Goal: Information Seeking & Learning: Learn about a topic

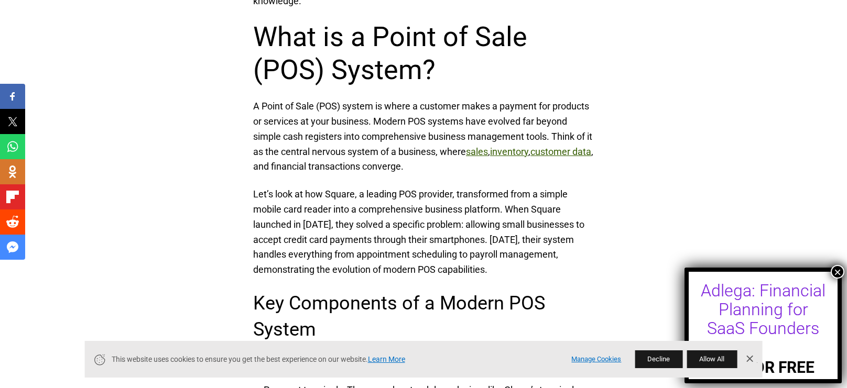
scroll to position [716, 0]
drag, startPoint x: 268, startPoint y: 118, endPoint x: 366, endPoint y: 121, distance: 98.0
click at [366, 121] on p "A Point of Sale (POS) system is where a customer makes a payment for products o…" at bounding box center [423, 136] width 341 height 75
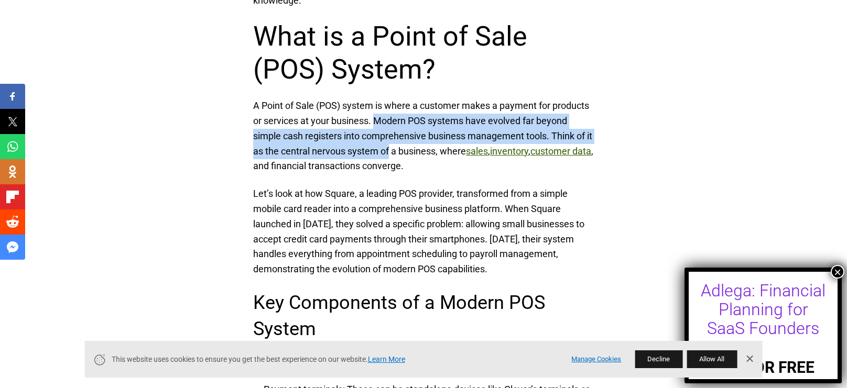
drag, startPoint x: 376, startPoint y: 116, endPoint x: 397, endPoint y: 144, distance: 34.5
click at [397, 144] on p "A Point of Sale (POS) system is where a customer makes a payment for products o…" at bounding box center [423, 136] width 341 height 75
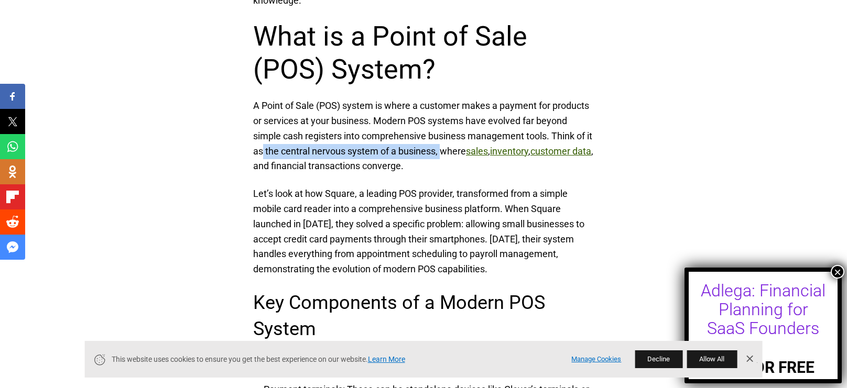
drag, startPoint x: 269, startPoint y: 150, endPoint x: 450, endPoint y: 154, distance: 181.4
click at [450, 154] on p "A Point of Sale (POS) system is where a customer makes a payment for products o…" at bounding box center [423, 136] width 341 height 75
click at [472, 167] on p "A Point of Sale (POS) system is where a customer makes a payment for products o…" at bounding box center [423, 136] width 341 height 75
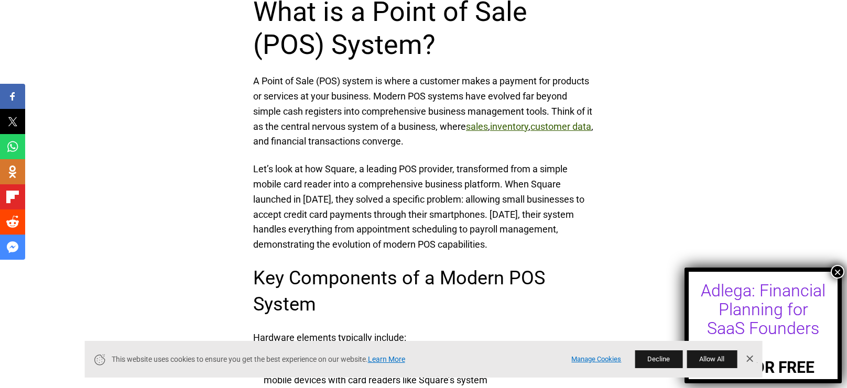
scroll to position [755, 0]
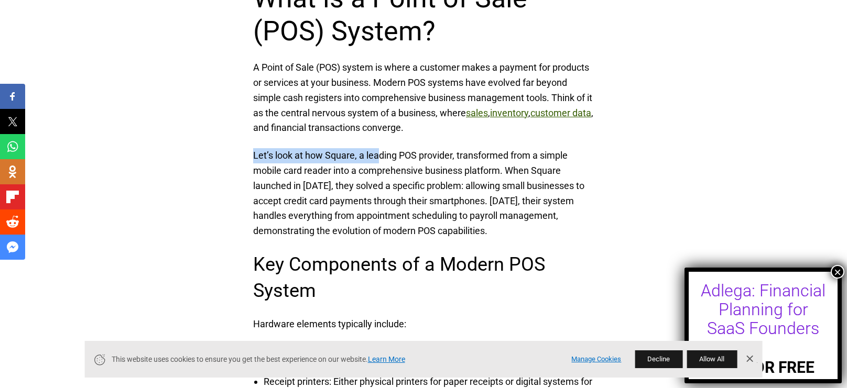
drag, startPoint x: 253, startPoint y: 155, endPoint x: 380, endPoint y: 155, distance: 127.9
click at [380, 155] on p "Let’s look at how Square, a leading POS provider, transformed from a simple mob…" at bounding box center [423, 193] width 341 height 91
click at [403, 158] on p "Let’s look at how Square, a leading POS provider, transformed from a simple mob…" at bounding box center [423, 193] width 341 height 91
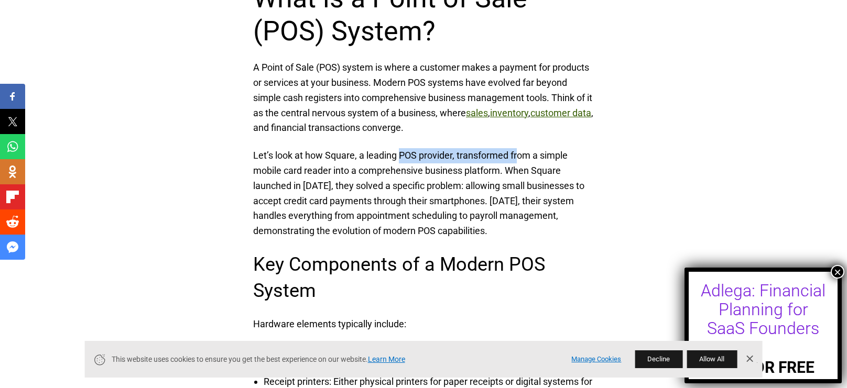
drag, startPoint x: 399, startPoint y: 151, endPoint x: 519, endPoint y: 158, distance: 120.2
click at [519, 158] on p "Let’s look at how Square, a leading POS provider, transformed from a simple mob…" at bounding box center [423, 193] width 341 height 91
click at [514, 160] on p "Let’s look at how Square, a leading POS provider, transformed from a simple mob…" at bounding box center [423, 193] width 341 height 91
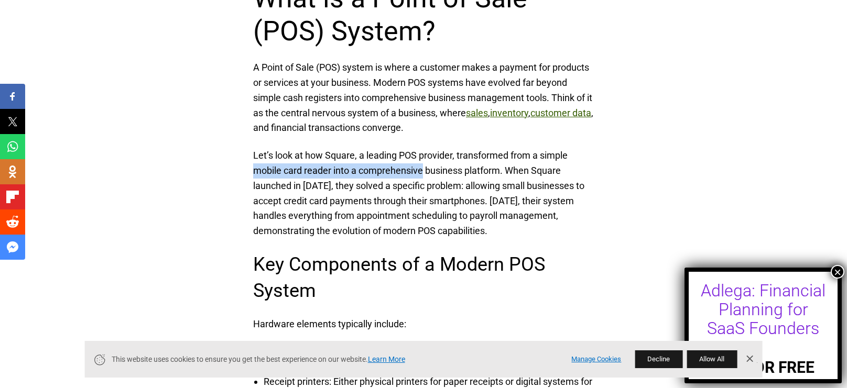
drag, startPoint x: 253, startPoint y: 171, endPoint x: 425, endPoint y: 175, distance: 171.4
click at [425, 175] on p "Let’s look at how Square, a leading POS provider, transformed from a simple mob…" at bounding box center [423, 193] width 341 height 91
click at [424, 173] on p "Let’s look at how Square, a leading POS provider, transformed from a simple mob…" at bounding box center [423, 193] width 341 height 91
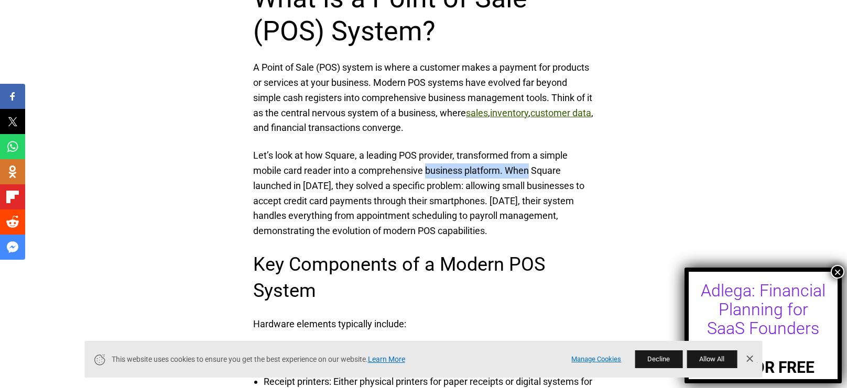
drag, startPoint x: 427, startPoint y: 170, endPoint x: 473, endPoint y: 179, distance: 47.4
click at [527, 177] on p "Let’s look at how Square, a leading POS provider, transformed from a simple mob…" at bounding box center [423, 193] width 341 height 91
drag, startPoint x: 253, startPoint y: 188, endPoint x: 312, endPoint y: 189, distance: 59.2
click at [312, 189] on p "Let’s look at how Square, a leading POS provider, transformed from a simple mob…" at bounding box center [423, 193] width 341 height 91
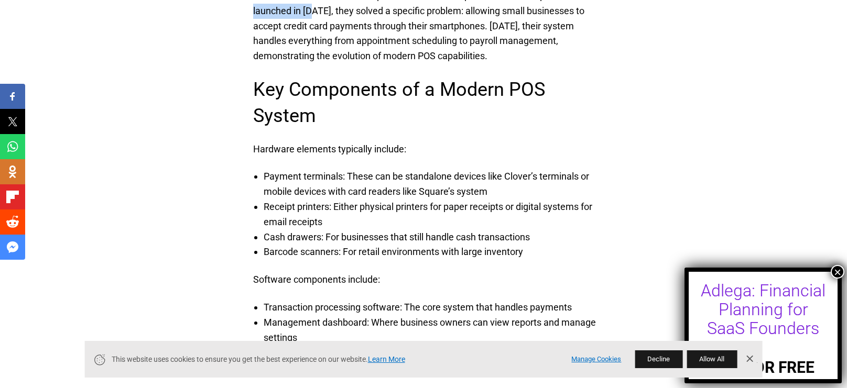
scroll to position [943, 0]
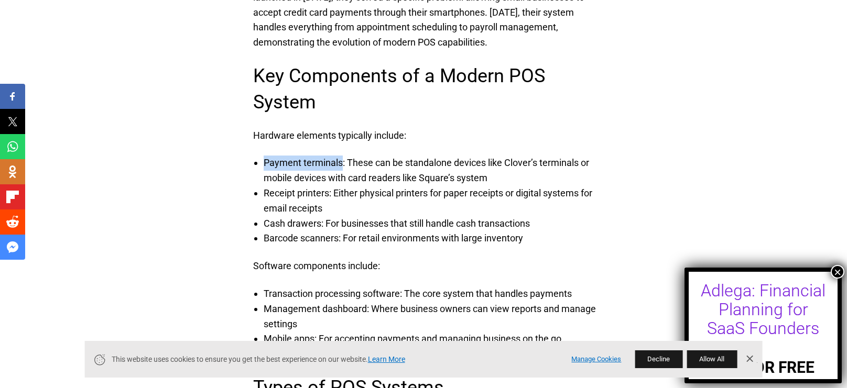
drag, startPoint x: 266, startPoint y: 166, endPoint x: 339, endPoint y: 171, distance: 73.0
click at [340, 169] on li "Payment terminals: These can be standalone devices like Clover’s terminals or m…" at bounding box center [434, 171] width 341 height 30
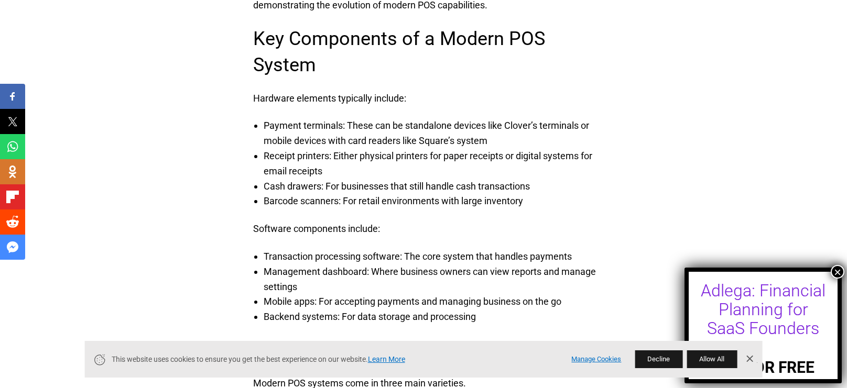
click at [349, 121] on li "Payment terminals: These can be standalone devices like Clover’s terminals or m…" at bounding box center [434, 133] width 341 height 30
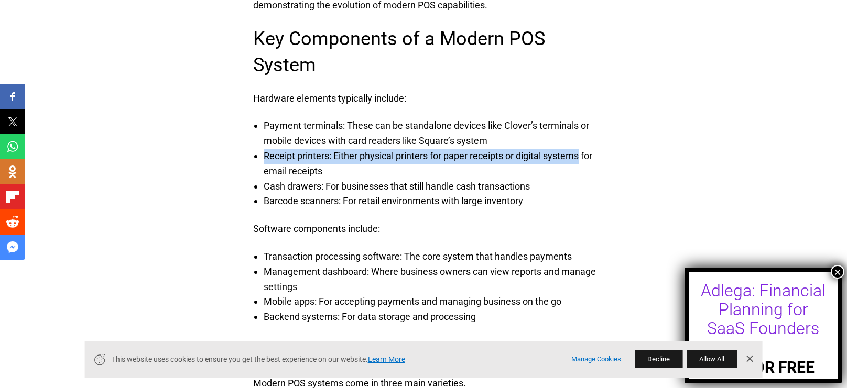
drag, startPoint x: 263, startPoint y: 151, endPoint x: 581, endPoint y: 165, distance: 317.9
click at [583, 165] on li "Receipt printers: Either physical printers for paper receipts or digital system…" at bounding box center [434, 164] width 341 height 30
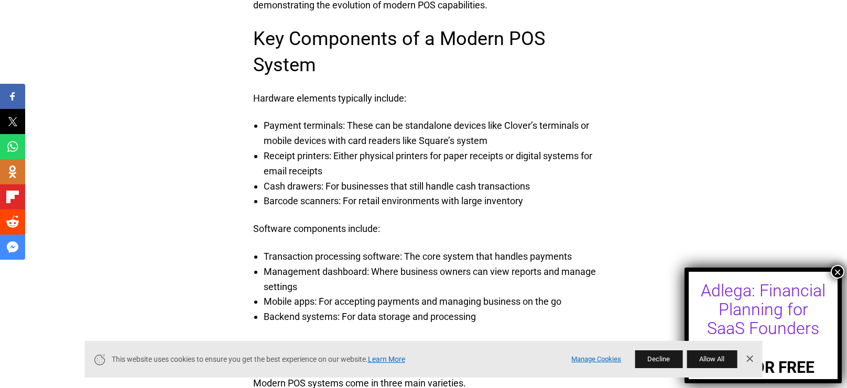
click at [402, 180] on li "Cash drawers: For businesses that still handle cash transactions" at bounding box center [434, 186] width 341 height 15
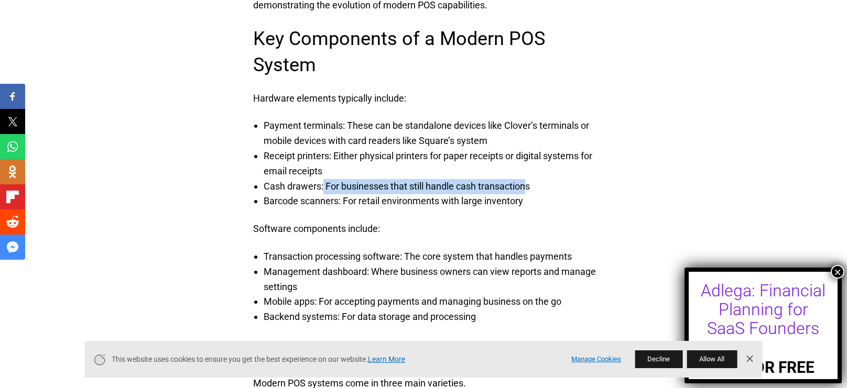
drag, startPoint x: 323, startPoint y: 187, endPoint x: 525, endPoint y: 191, distance: 201.8
click at [526, 191] on li "Cash drawers: For businesses that still handle cash transactions" at bounding box center [434, 186] width 341 height 15
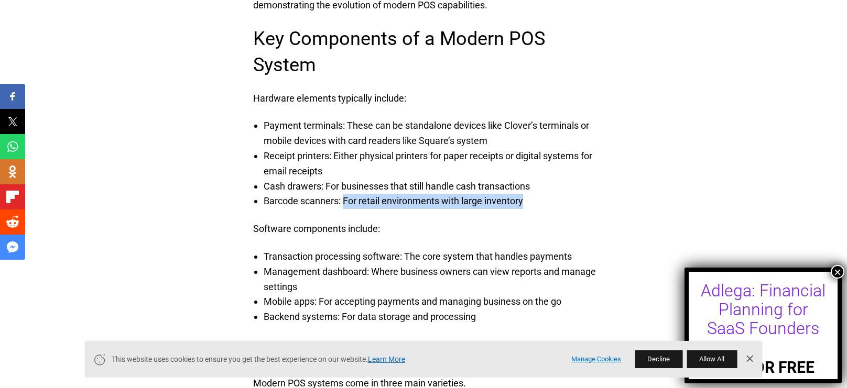
drag, startPoint x: 344, startPoint y: 203, endPoint x: 529, endPoint y: 204, distance: 184.5
click at [529, 204] on li "Barcode scanners: For retail environments with large inventory" at bounding box center [434, 201] width 341 height 15
click at [528, 205] on li "Barcode scanners: For retail environments with large inventory" at bounding box center [434, 201] width 341 height 15
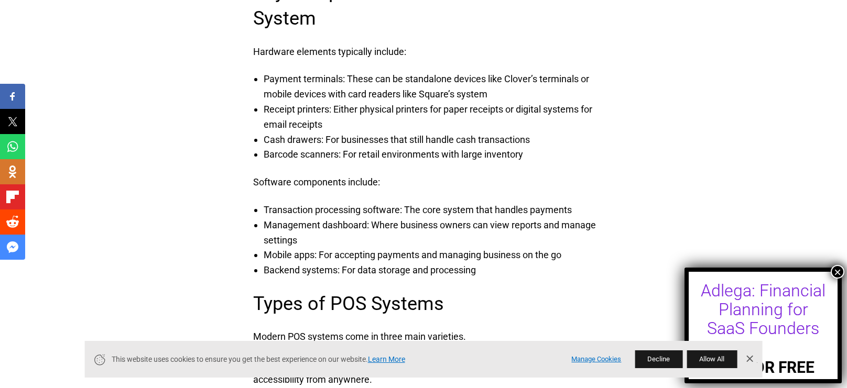
scroll to position [1094, 0]
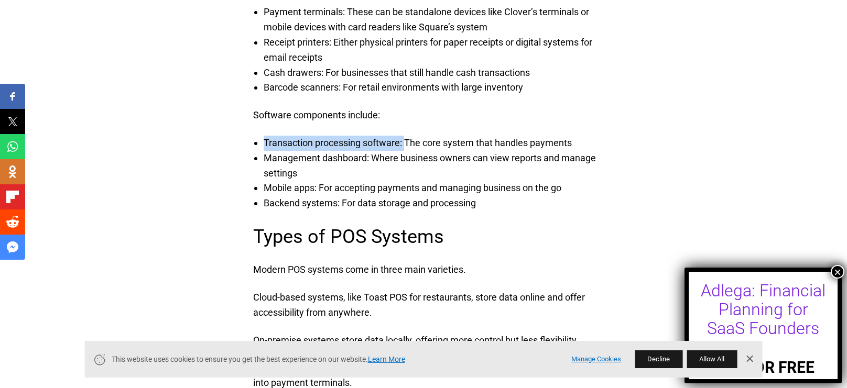
drag, startPoint x: 264, startPoint y: 140, endPoint x: 405, endPoint y: 138, distance: 140.5
click at [405, 138] on li "Transaction processing software: The core system that handles payments" at bounding box center [434, 143] width 341 height 15
click at [298, 141] on li "Transaction processing software: The core system that handles payments" at bounding box center [434, 143] width 341 height 15
drag, startPoint x: 311, startPoint y: 143, endPoint x: 407, endPoint y: 145, distance: 95.9
click at [407, 145] on li "Transaction processing software: The core system that handles payments" at bounding box center [434, 143] width 341 height 15
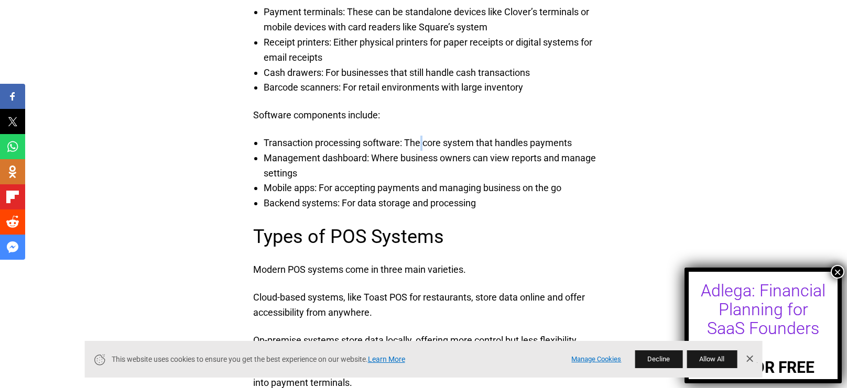
click at [422, 145] on li "Transaction processing software: The core system that handles payments" at bounding box center [434, 143] width 341 height 15
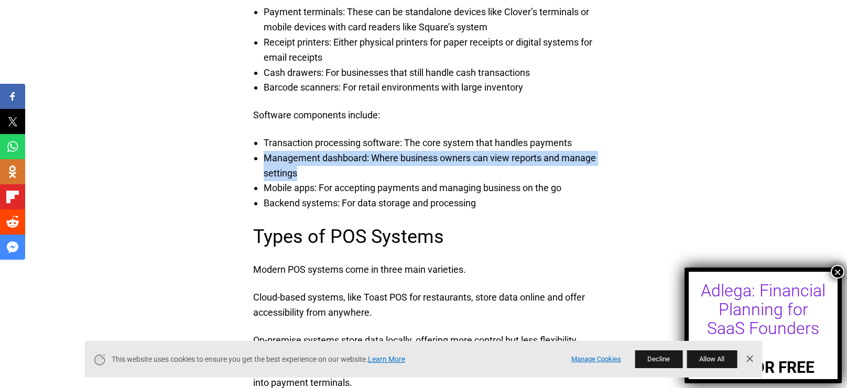
drag, startPoint x: 267, startPoint y: 156, endPoint x: 376, endPoint y: 173, distance: 110.9
click at [376, 173] on li "Management dashboard: Where business owners can view reports and manage settings" at bounding box center [434, 166] width 341 height 30
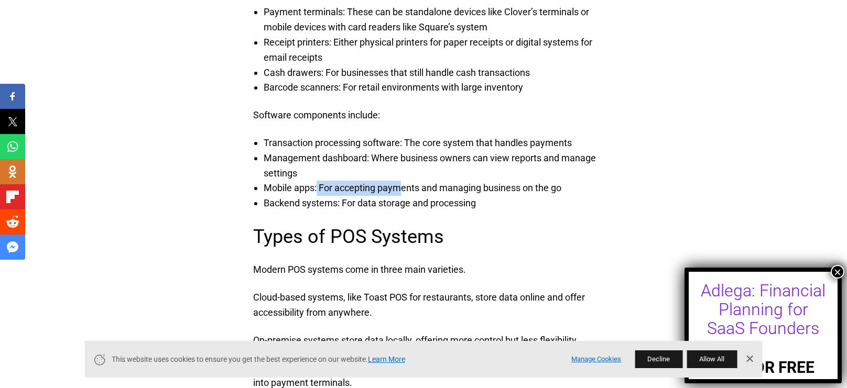
drag, startPoint x: 320, startPoint y: 189, endPoint x: 404, endPoint y: 189, distance: 83.9
click at [404, 189] on li "Mobile apps: For accepting payments and managing business on the go" at bounding box center [434, 188] width 341 height 15
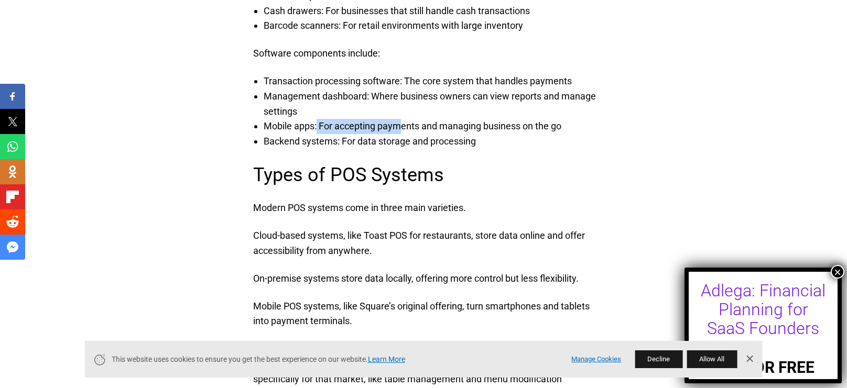
scroll to position [1170, 0]
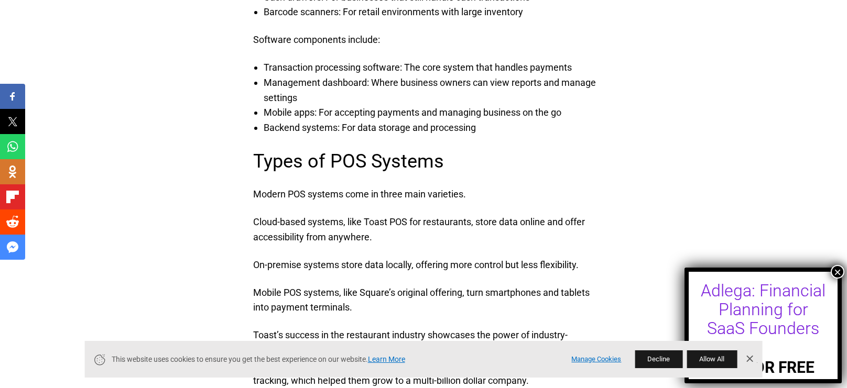
click at [282, 133] on li "Backend systems: For data storage and processing" at bounding box center [434, 128] width 341 height 15
drag, startPoint x: 267, startPoint y: 129, endPoint x: 343, endPoint y: 135, distance: 76.2
click at [343, 135] on li "Backend systems: For data storage and processing" at bounding box center [434, 128] width 341 height 15
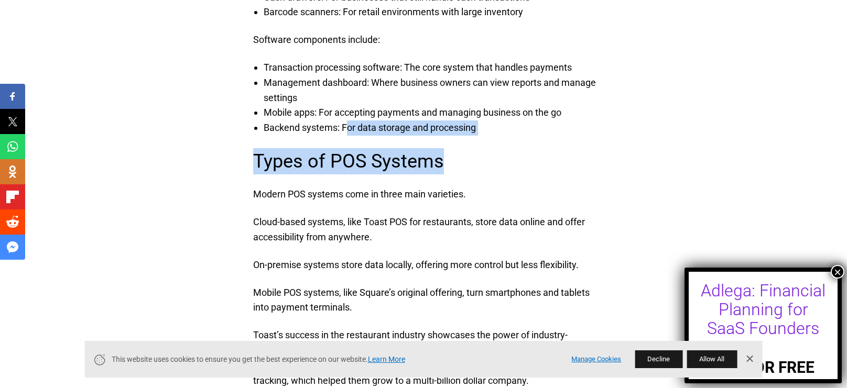
drag, startPoint x: 347, startPoint y: 130, endPoint x: 492, endPoint y: 148, distance: 146.3
click at [451, 150] on h3 "Types of POS Systems" at bounding box center [423, 161] width 341 height 26
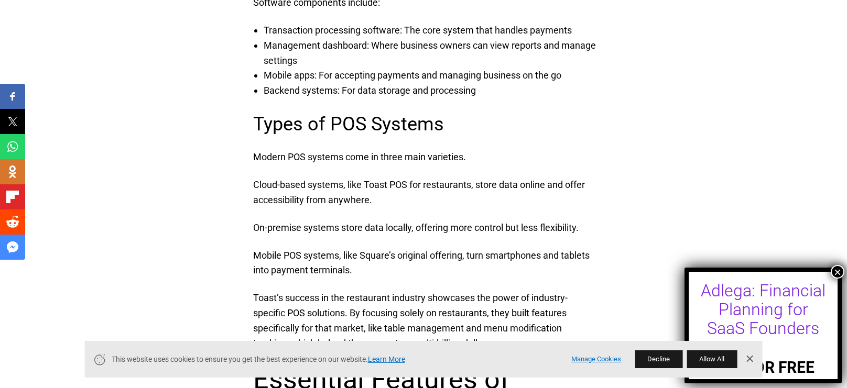
scroll to position [1245, 0]
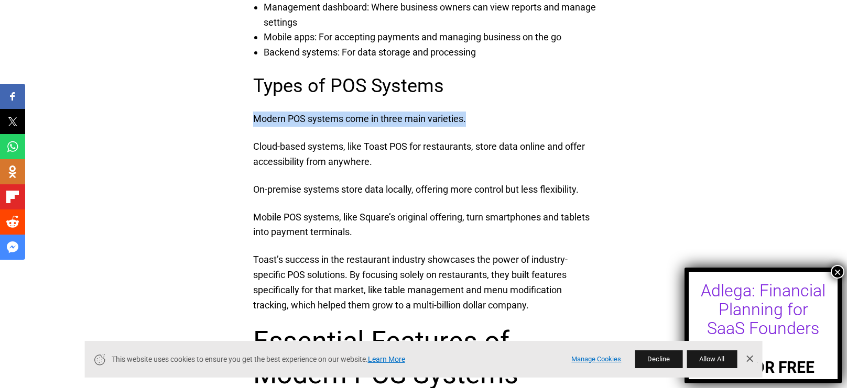
drag, startPoint x: 255, startPoint y: 117, endPoint x: 483, endPoint y: 110, distance: 227.6
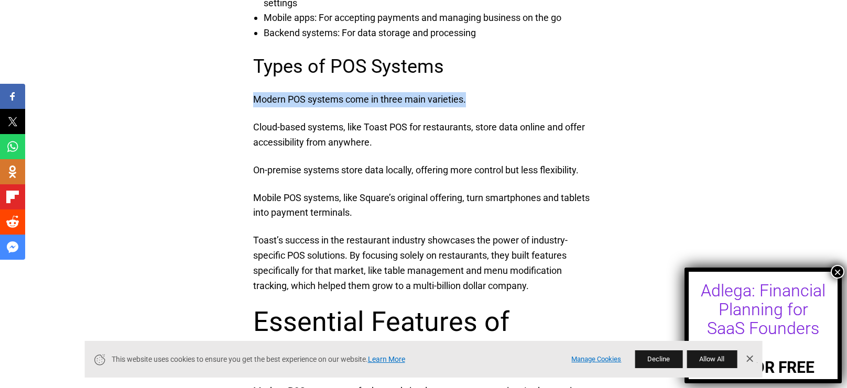
scroll to position [1283, 0]
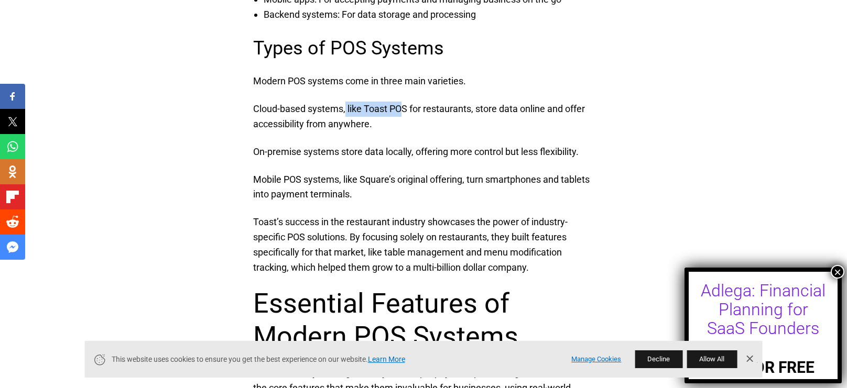
drag, startPoint x: 344, startPoint y: 105, endPoint x: 399, endPoint y: 113, distance: 55.5
click at [399, 113] on p "Cloud-based systems, like Toast POS for restaurants, store data online and offe…" at bounding box center [423, 117] width 341 height 30
click at [409, 113] on p "Cloud-based systems, like Toast POS for restaurants, store data online and offe…" at bounding box center [423, 117] width 341 height 30
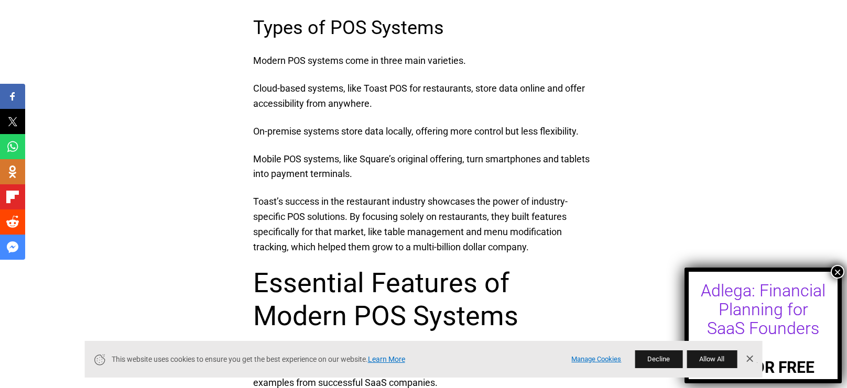
scroll to position [1320, 0]
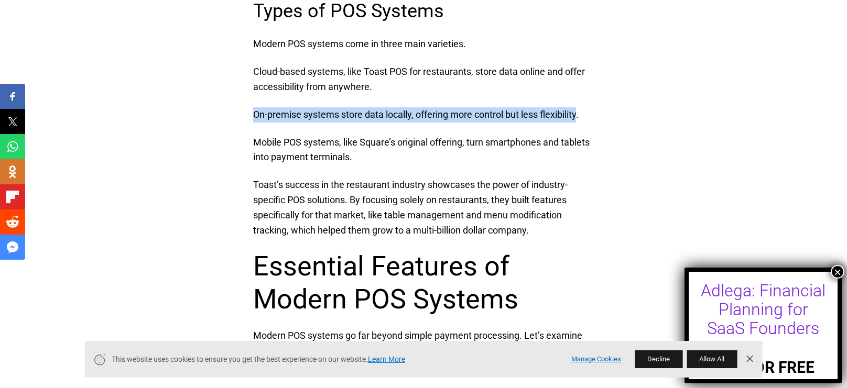
drag, startPoint x: 253, startPoint y: 115, endPoint x: 580, endPoint y: 118, distance: 327.6
click at [568, 121] on p "On-premise systems store data locally, offering more control but less flexibili…" at bounding box center [423, 114] width 341 height 15
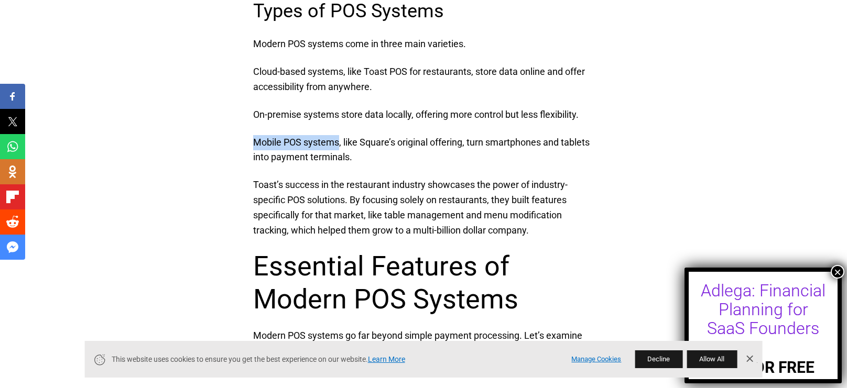
drag, startPoint x: 255, startPoint y: 140, endPoint x: 341, endPoint y: 145, distance: 85.6
click at [341, 145] on p "Mobile POS systems, like Square’s original offering, turn smartphones and table…" at bounding box center [423, 150] width 341 height 30
click at [366, 152] on p "Mobile POS systems, like Square’s original offering, turn smartphones and table…" at bounding box center [423, 150] width 341 height 30
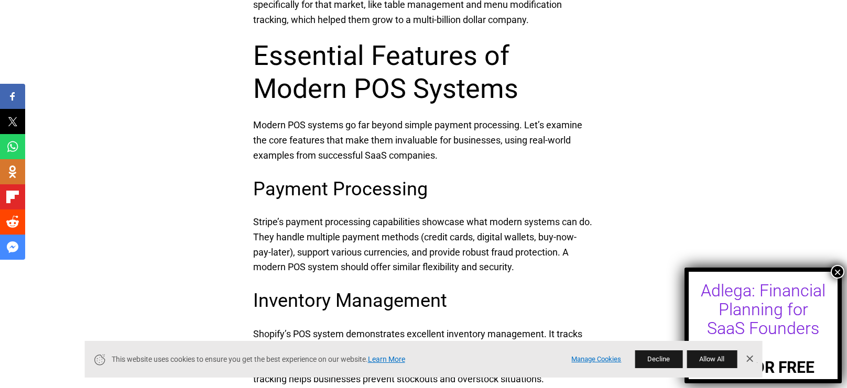
scroll to position [1547, 0]
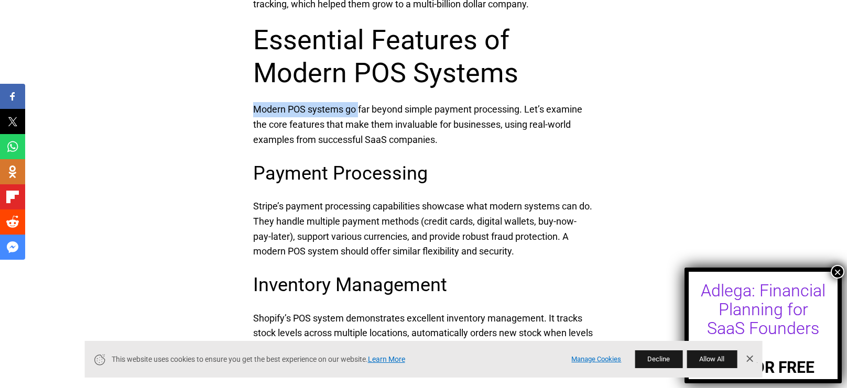
drag, startPoint x: 254, startPoint y: 108, endPoint x: 359, endPoint y: 114, distance: 105.0
click at [359, 114] on p "Modern POS systems go far beyond simple payment processing. Let’s examine the c…" at bounding box center [423, 124] width 341 height 45
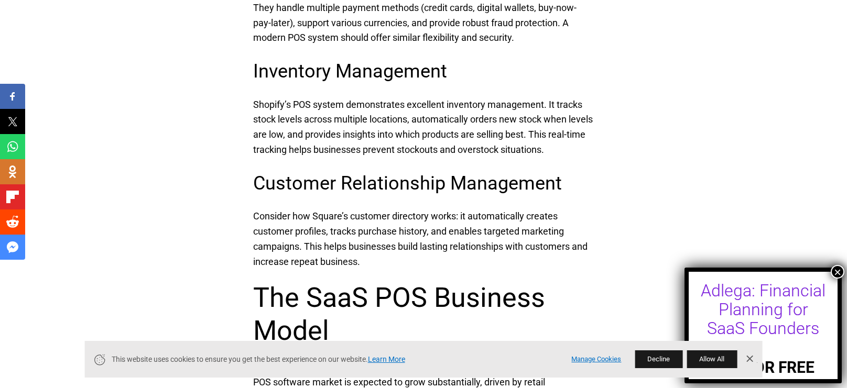
scroll to position [1774, 0]
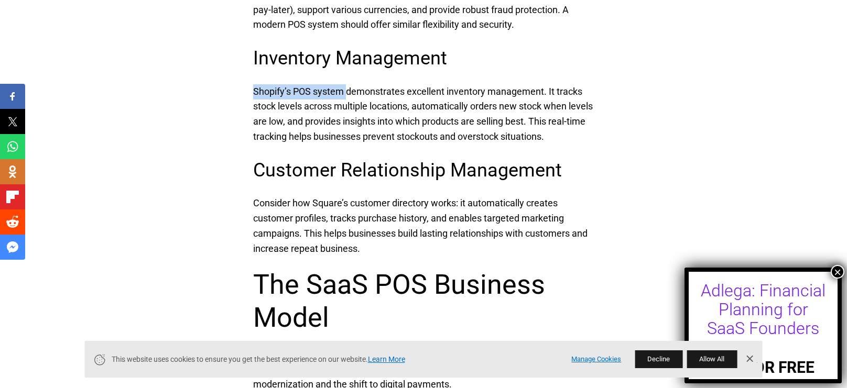
drag, startPoint x: 254, startPoint y: 91, endPoint x: 349, endPoint y: 96, distance: 95.0
click at [349, 96] on p "Shopify’s POS system demonstrates excellent inventory management. It tracks sto…" at bounding box center [423, 114] width 341 height 60
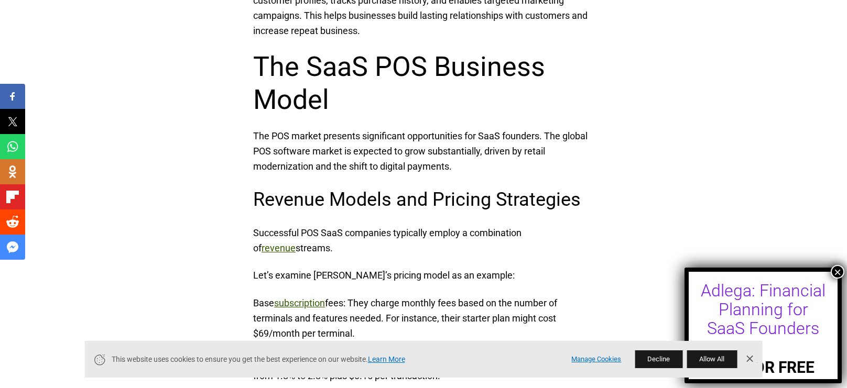
scroll to position [2000, 0]
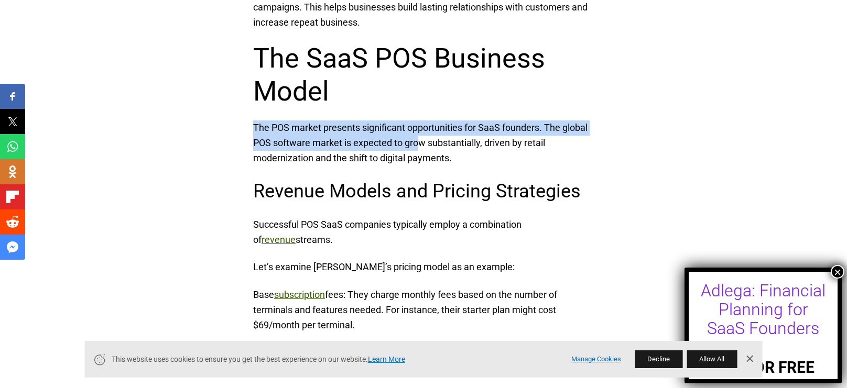
drag, startPoint x: 255, startPoint y: 128, endPoint x: 419, endPoint y: 137, distance: 164.8
click at [419, 137] on p "The POS market presents significant opportunities for SaaS founders. The global…" at bounding box center [423, 143] width 341 height 45
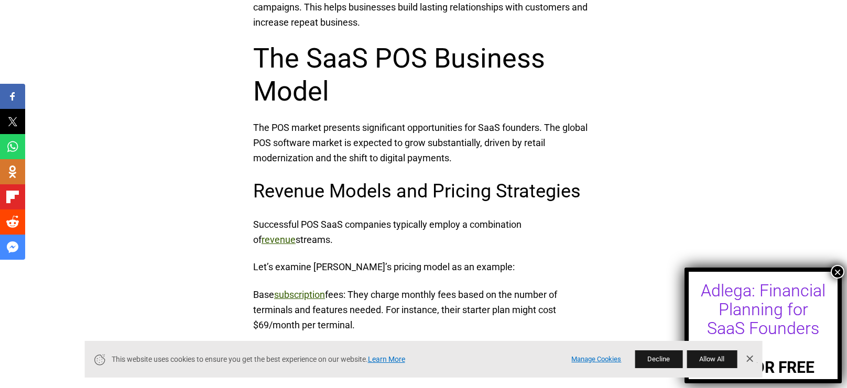
click at [453, 139] on p "The POS market presents significant opportunities for SaaS founders. The global…" at bounding box center [423, 143] width 341 height 45
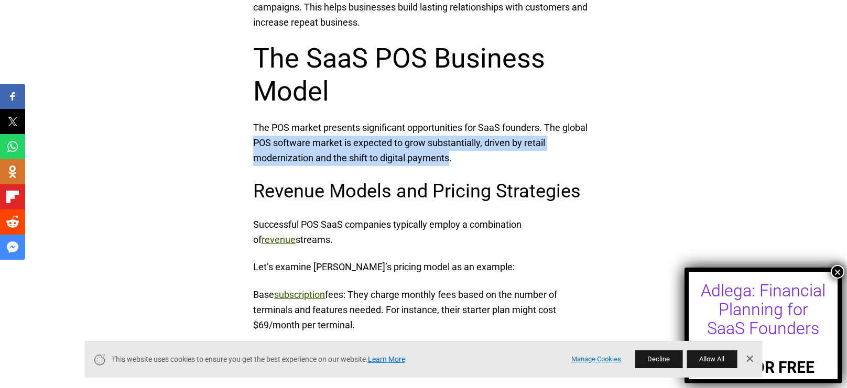
drag, startPoint x: 253, startPoint y: 144, endPoint x: 450, endPoint y: 157, distance: 197.5
click at [450, 157] on p "The POS market presents significant opportunities for SaaS founders. The global…" at bounding box center [423, 143] width 341 height 45
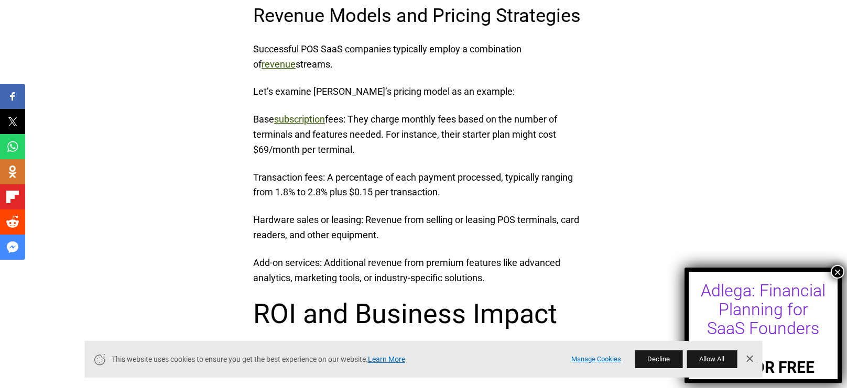
scroll to position [2189, 0]
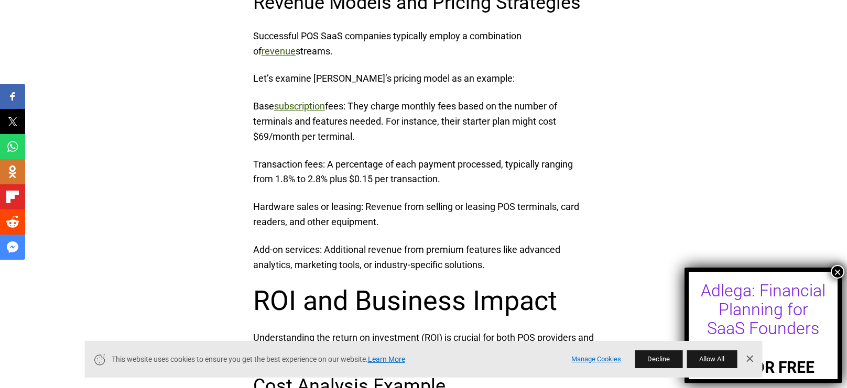
drag, startPoint x: 254, startPoint y: 134, endPoint x: 357, endPoint y: 133, distance: 103.8
click at [357, 133] on p "Base subscription fees: They charge monthly fees based on the number of termina…" at bounding box center [423, 121] width 341 height 45
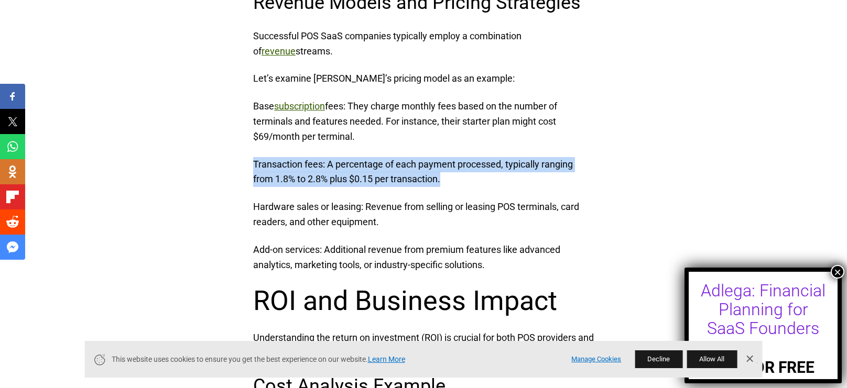
drag, startPoint x: 253, startPoint y: 161, endPoint x: 500, endPoint y: 173, distance: 247.6
click at [500, 173] on p "Transaction fees: A percentage of each payment processed, typically ranging fro…" at bounding box center [423, 172] width 341 height 30
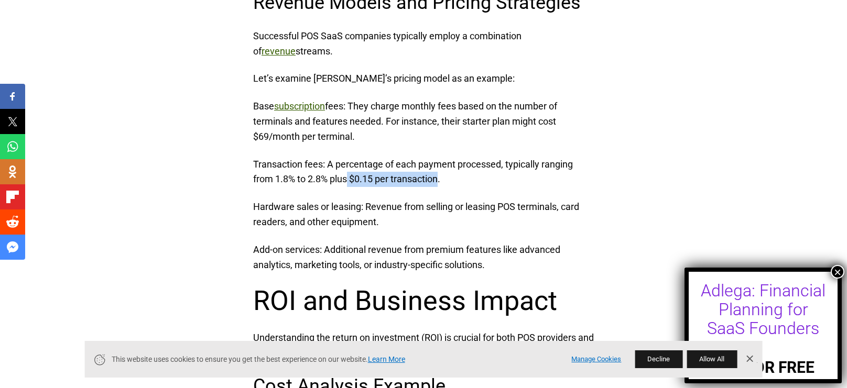
drag, startPoint x: 349, startPoint y: 177, endPoint x: 440, endPoint y: 184, distance: 92.0
click at [440, 184] on p "Transaction fees: A percentage of each payment processed, typically ranging fro…" at bounding box center [423, 172] width 341 height 30
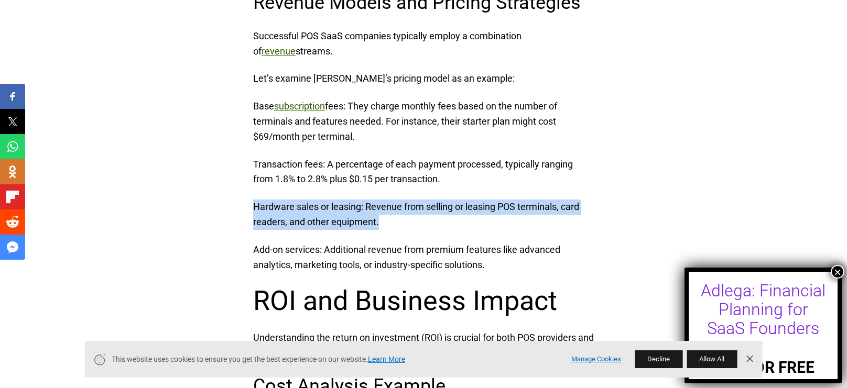
drag, startPoint x: 254, startPoint y: 205, endPoint x: 390, endPoint y: 216, distance: 137.2
click at [390, 216] on p "Hardware sales or leasing: Revenue from selling or leasing POS terminals, card …" at bounding box center [423, 215] width 341 height 30
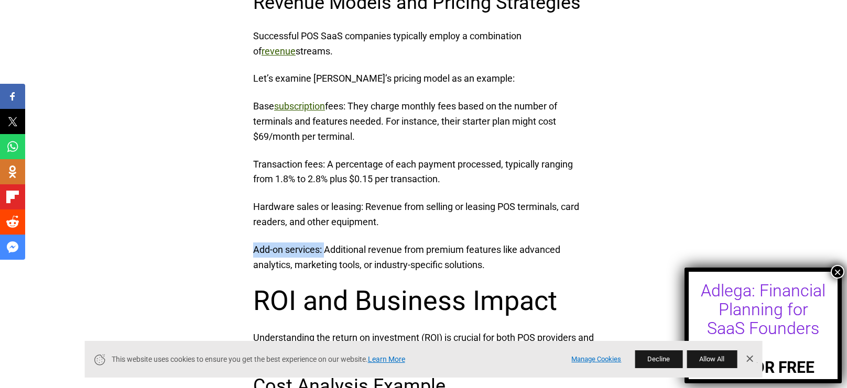
drag, startPoint x: 251, startPoint y: 251, endPoint x: 325, endPoint y: 245, distance: 74.6
click at [325, 245] on p "Add-on services: Additional revenue from premium features like advanced analyti…" at bounding box center [423, 258] width 341 height 30
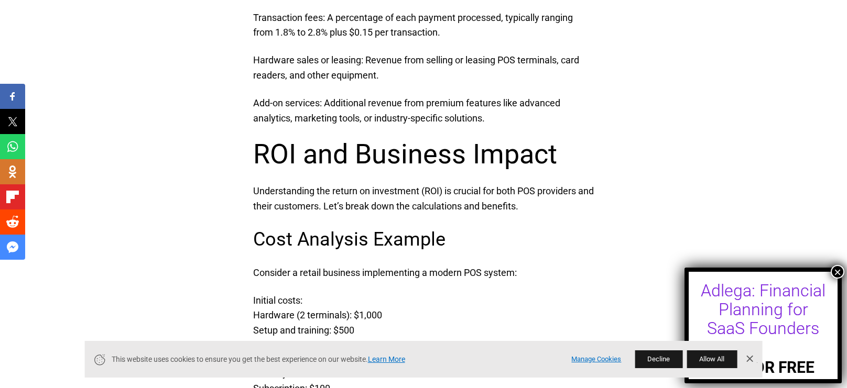
scroll to position [2340, 0]
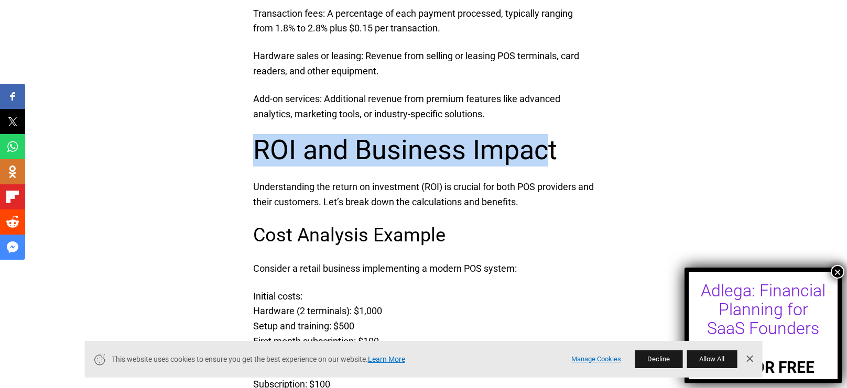
drag, startPoint x: 253, startPoint y: 151, endPoint x: 545, endPoint y: 164, distance: 292.7
click at [545, 164] on h2 "ROI and Business Impact" at bounding box center [423, 150] width 341 height 32
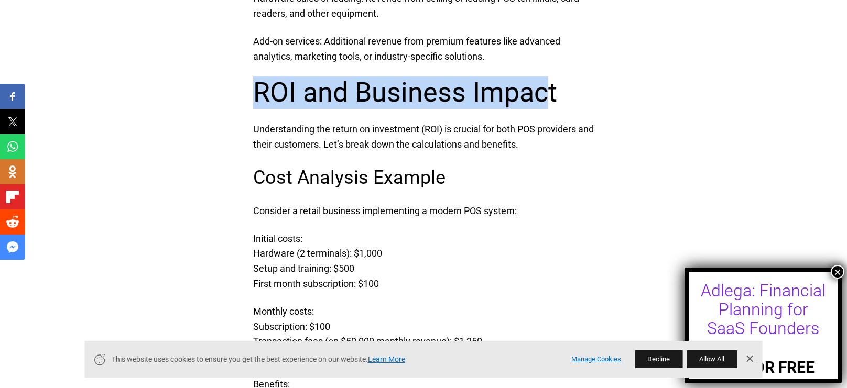
scroll to position [2415, 0]
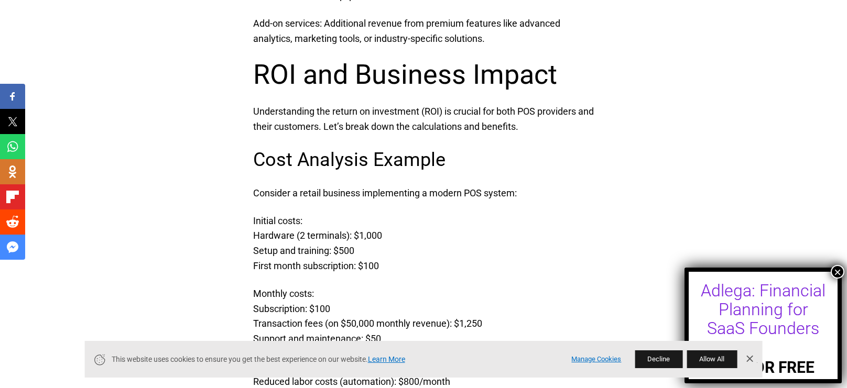
click at [307, 189] on p "Consider a retail business implementing a modern POS system:" at bounding box center [423, 193] width 341 height 15
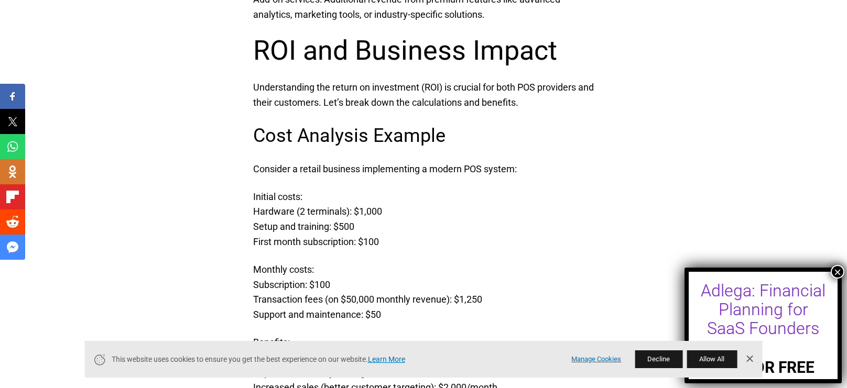
scroll to position [2452, 0]
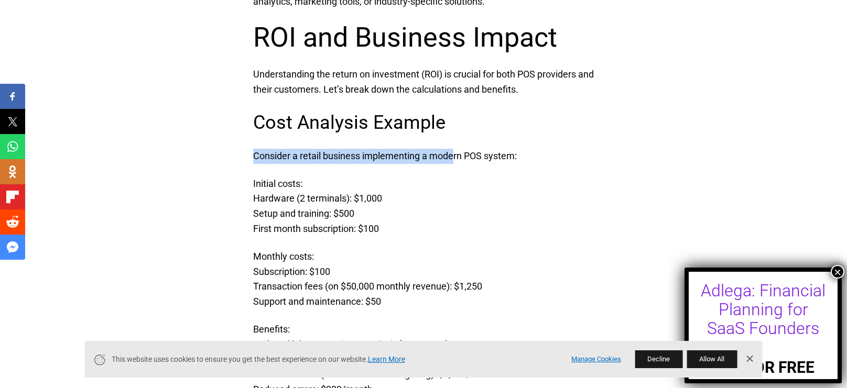
drag, startPoint x: 254, startPoint y: 156, endPoint x: 453, endPoint y: 160, distance: 198.7
click at [453, 160] on p "Consider a retail business implementing a modern POS system:" at bounding box center [423, 156] width 341 height 15
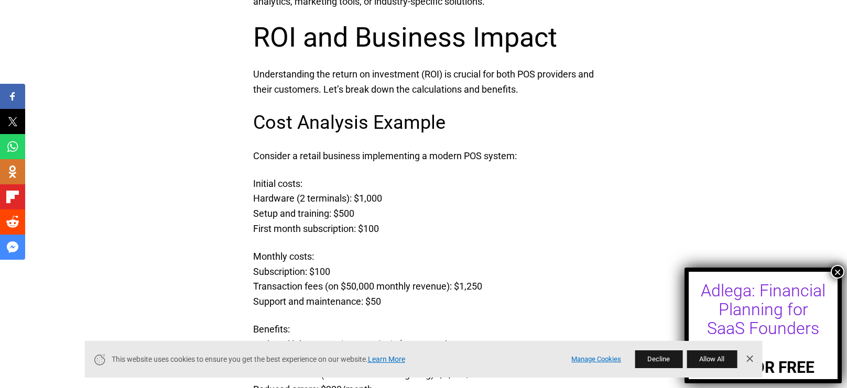
click at [408, 179] on p "Initial costs: Hardware (2 terminals): $1,000 Setup and training: $500 First mo…" at bounding box center [423, 207] width 341 height 60
drag, startPoint x: 465, startPoint y: 158, endPoint x: 528, endPoint y: 157, distance: 62.9
click at [528, 157] on p "Consider a retail business implementing a modern POS system:" at bounding box center [423, 156] width 341 height 15
drag, startPoint x: 253, startPoint y: 186, endPoint x: 343, endPoint y: 174, distance: 90.4
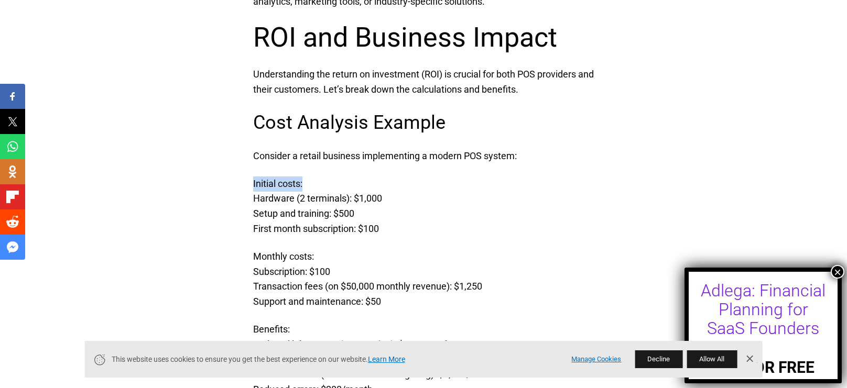
click at [253, 200] on p "Initial costs: Hardware (2 terminals): $1,000 Setup and training: $500 First mo…" at bounding box center [423, 207] width 341 height 60
drag, startPoint x: 251, startPoint y: 197, endPoint x: 397, endPoint y: 200, distance: 146.2
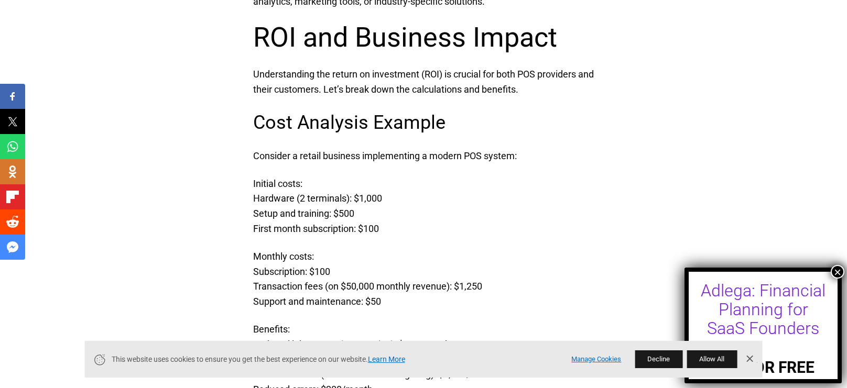
click at [397, 200] on p "Initial costs: Hardware (2 terminals): $1,000 Setup and training: $500 First mo…" at bounding box center [423, 207] width 341 height 60
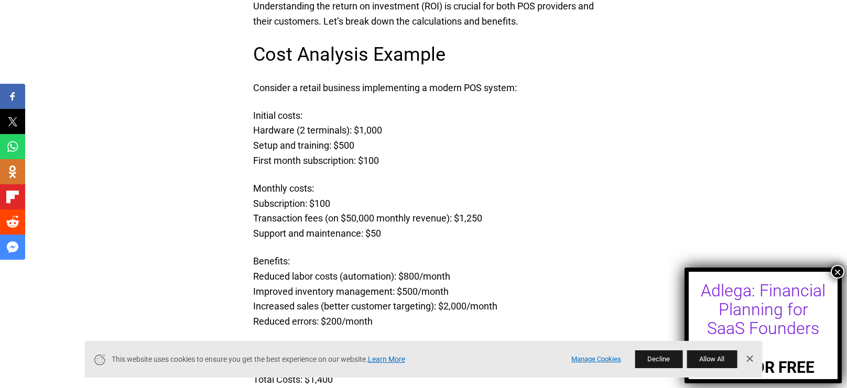
scroll to position [2528, 0]
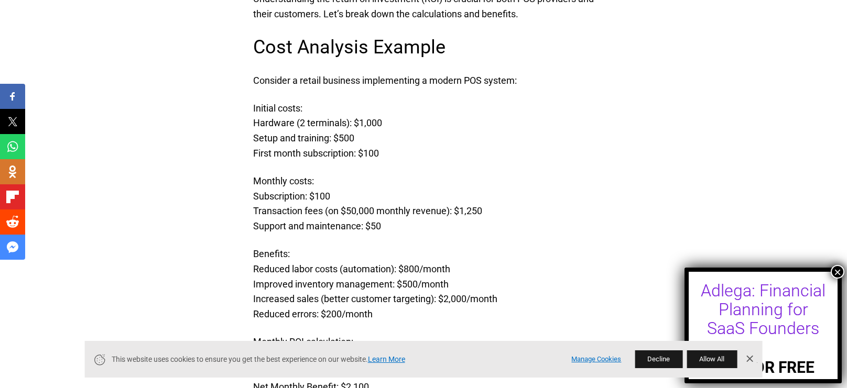
drag, startPoint x: 257, startPoint y: 138, endPoint x: 360, endPoint y: 142, distance: 103.3
click at [360, 142] on p "Initial costs: Hardware (2 terminals): $1,000 Setup and training: $500 First mo…" at bounding box center [423, 131] width 341 height 60
drag, startPoint x: 258, startPoint y: 154, endPoint x: 356, endPoint y: 155, distance: 98.0
click at [354, 155] on p "Initial costs: Hardware (2 terminals): $1,000 Setup and training: $500 First mo…" at bounding box center [423, 131] width 341 height 60
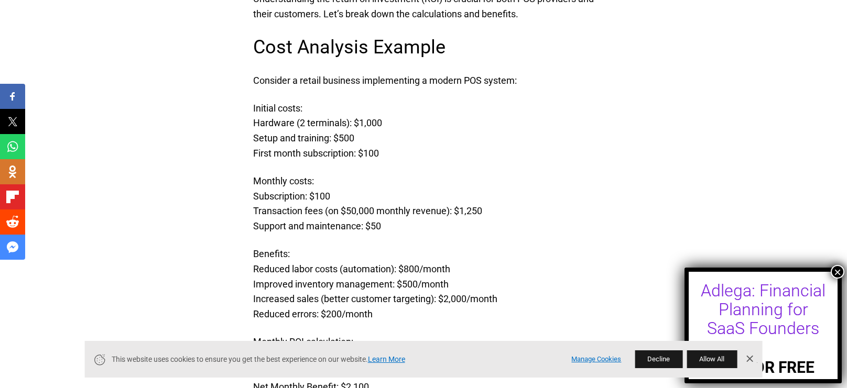
click at [380, 154] on p "Initial costs: Hardware (2 terminals): $1,000 Setup and training: $500 First mo…" at bounding box center [423, 131] width 341 height 60
drag, startPoint x: 254, startPoint y: 193, endPoint x: 324, endPoint y: 192, distance: 70.2
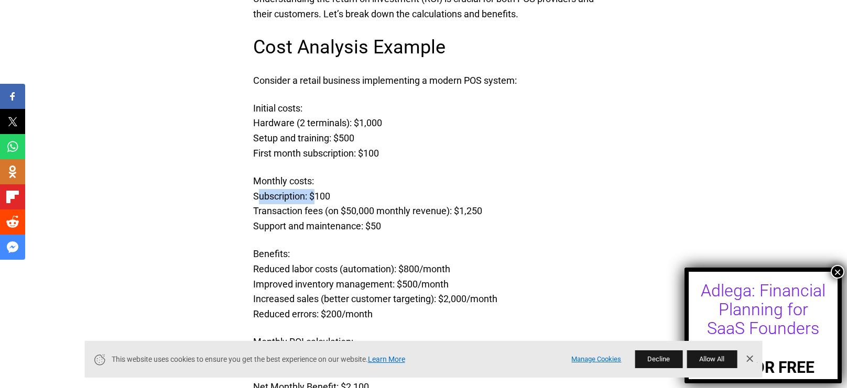
click at [312, 192] on p "Monthly costs: Subscription: $100 Transaction fees (on $50,000 monthly revenue)…" at bounding box center [423, 204] width 341 height 60
click at [331, 193] on p "Monthly costs: Subscription: $100 Transaction fees (on $50,000 monthly revenue)…" at bounding box center [423, 204] width 341 height 60
click at [339, 209] on p "Monthly costs: Subscription: $100 Transaction fees (on $50,000 monthly revenue)…" at bounding box center [423, 204] width 341 height 60
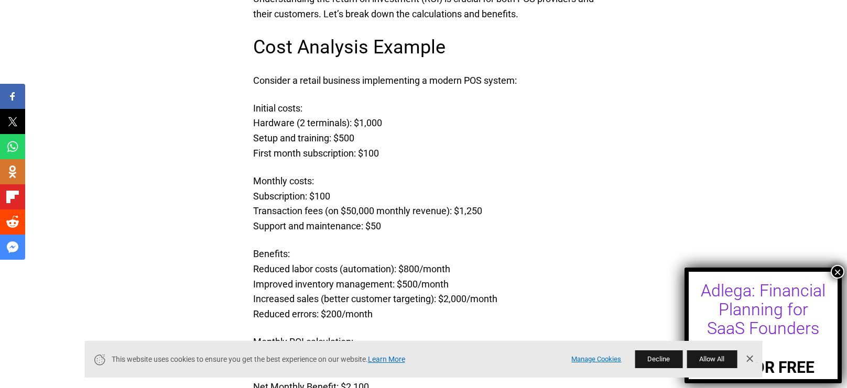
click at [355, 209] on p "Monthly costs: Subscription: $100 Transaction fees (on $50,000 monthly revenue)…" at bounding box center [423, 204] width 341 height 60
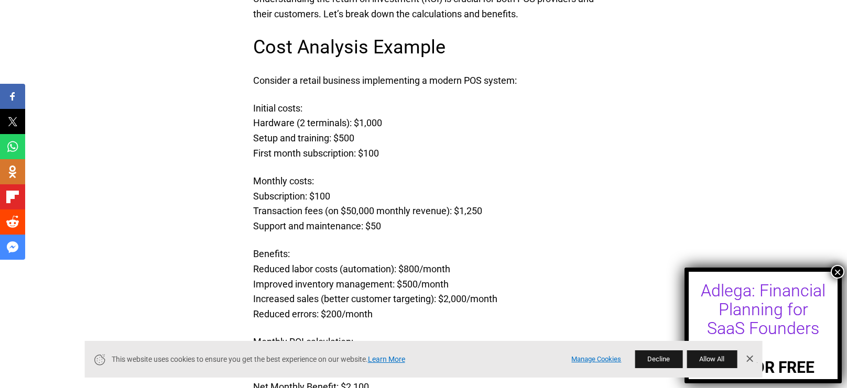
click at [399, 208] on p "Monthly costs: Subscription: $100 Transaction fees (on $50,000 monthly revenue)…" at bounding box center [423, 204] width 341 height 60
drag, startPoint x: 399, startPoint y: 208, endPoint x: 408, endPoint y: 208, distance: 8.4
click at [399, 208] on p "Monthly costs: Subscription: $100 Transaction fees (on $50,000 monthly revenue)…" at bounding box center [423, 204] width 341 height 60
click at [431, 208] on p "Monthly costs: Subscription: $100 Transaction fees (on $50,000 monthly revenue)…" at bounding box center [423, 204] width 341 height 60
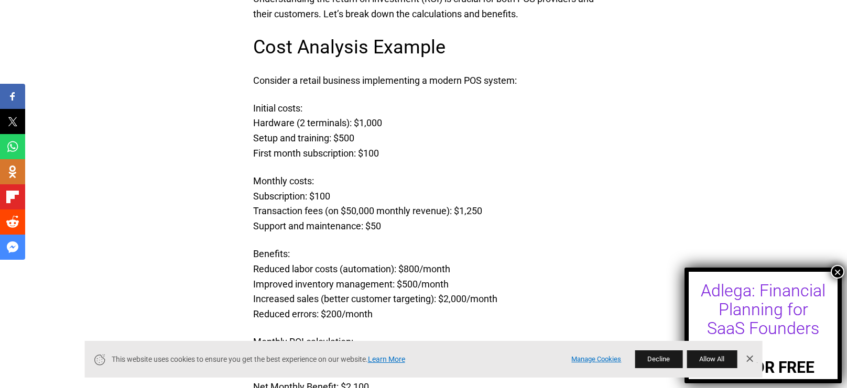
click at [452, 209] on p "Monthly costs: Subscription: $100 Transaction fees (on $50,000 monthly revenue)…" at bounding box center [423, 204] width 341 height 60
drag, startPoint x: 452, startPoint y: 209, endPoint x: 487, endPoint y: 207, distance: 34.7
click at [487, 207] on p "Monthly costs: Subscription: $100 Transaction fees (on $50,000 monthly revenue)…" at bounding box center [423, 204] width 341 height 60
click at [259, 229] on p "Monthly costs: Subscription: $100 Transaction fees (on $50,000 monthly revenue)…" at bounding box center [423, 204] width 341 height 60
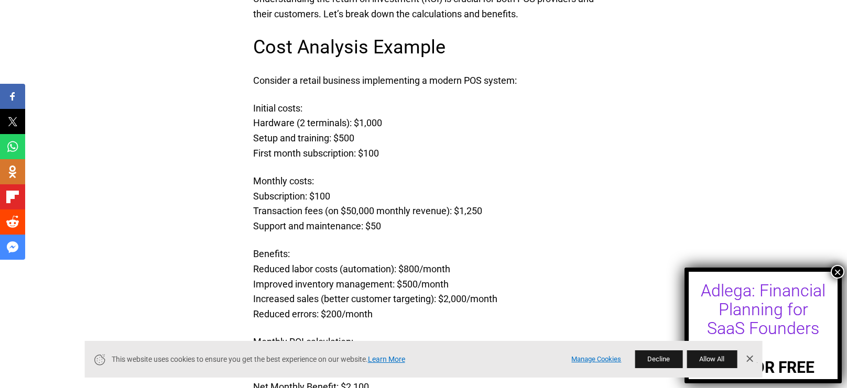
click at [355, 230] on p "Monthly costs: Subscription: $100 Transaction fees (on $50,000 monthly revenue)…" at bounding box center [423, 204] width 341 height 60
click at [381, 227] on p "Monthly costs: Subscription: $100 Transaction fees (on $50,000 monthly revenue)…" at bounding box center [423, 204] width 341 height 60
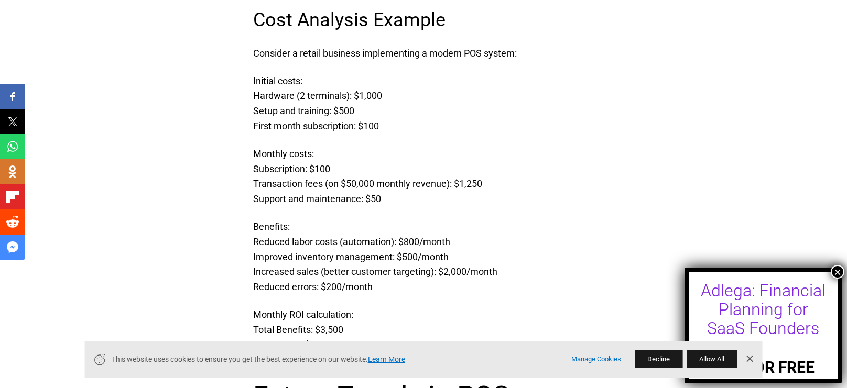
scroll to position [2641, 0]
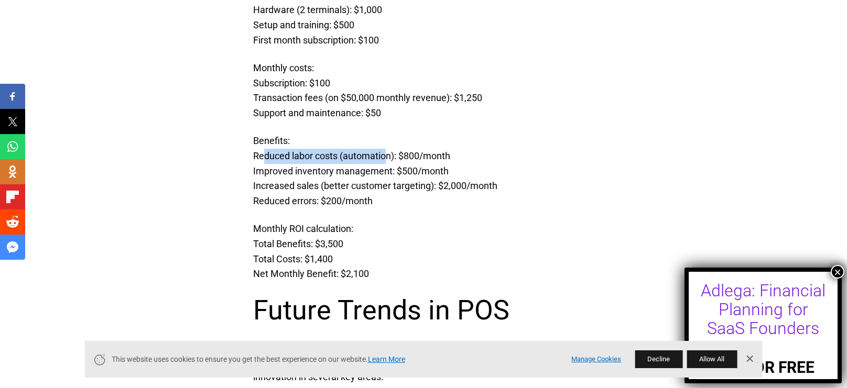
drag, startPoint x: 256, startPoint y: 157, endPoint x: 383, endPoint y: 162, distance: 126.9
click at [383, 162] on p "Benefits: Reduced labor costs (automation): $800/month Improved inventory manag…" at bounding box center [423, 171] width 341 height 75
click at [396, 160] on p "Benefits: Reduced labor costs (automation): $800/month Improved inventory manag…" at bounding box center [423, 171] width 341 height 75
click at [408, 155] on p "Benefits: Reduced labor costs (automation): $800/month Improved inventory manag…" at bounding box center [423, 171] width 341 height 75
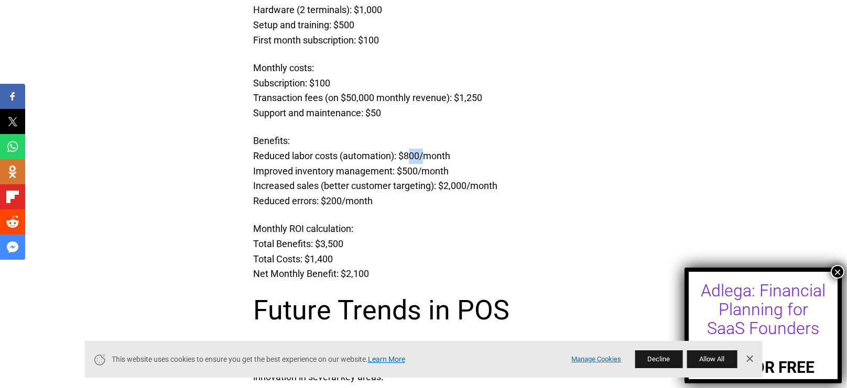
click at [408, 155] on p "Benefits: Reduced labor costs (automation): $800/month Improved inventory manag…" at bounding box center [423, 171] width 341 height 75
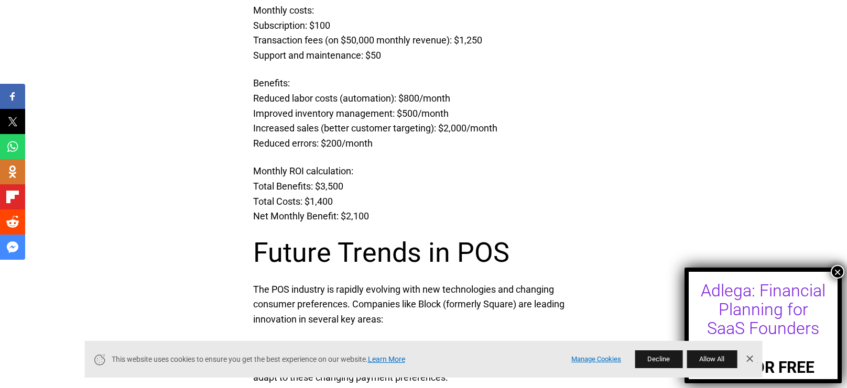
scroll to position [2716, 0]
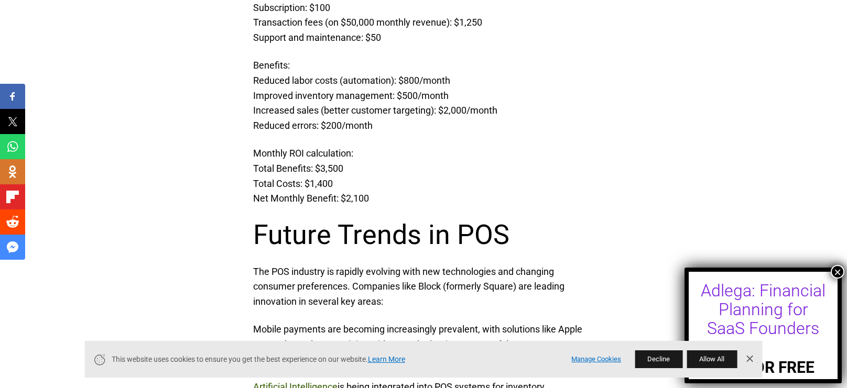
drag, startPoint x: 254, startPoint y: 201, endPoint x: 372, endPoint y: 203, distance: 118.5
click at [372, 203] on p "Monthly ROI calculation: Total Benefits: $3,500 Total Costs: $1,400 Net Monthly…" at bounding box center [423, 176] width 341 height 60
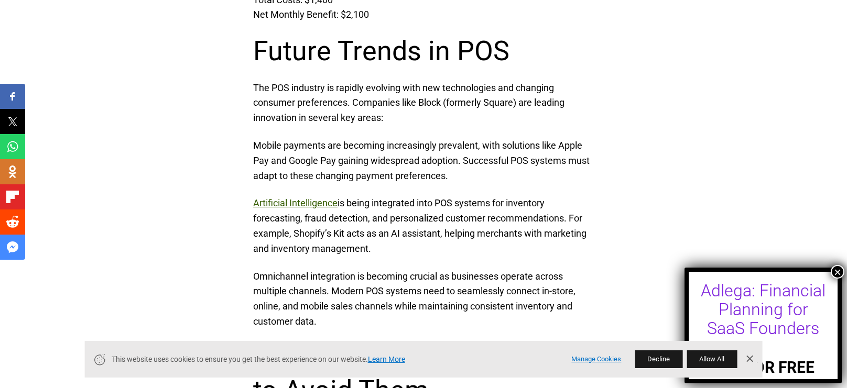
scroll to position [2906, 0]
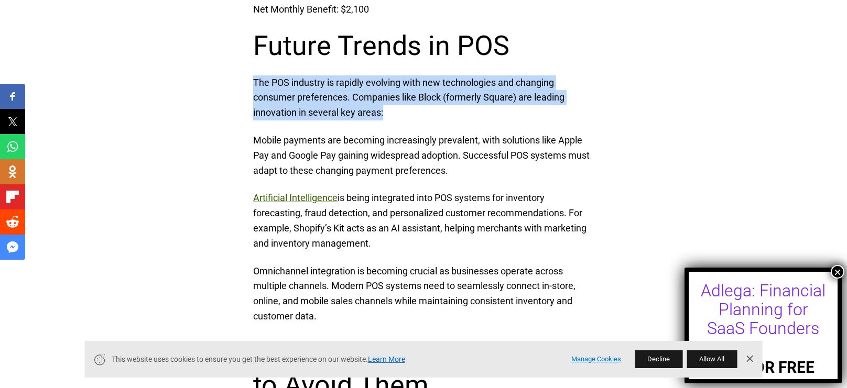
drag, startPoint x: 252, startPoint y: 80, endPoint x: 537, endPoint y: 112, distance: 286.9
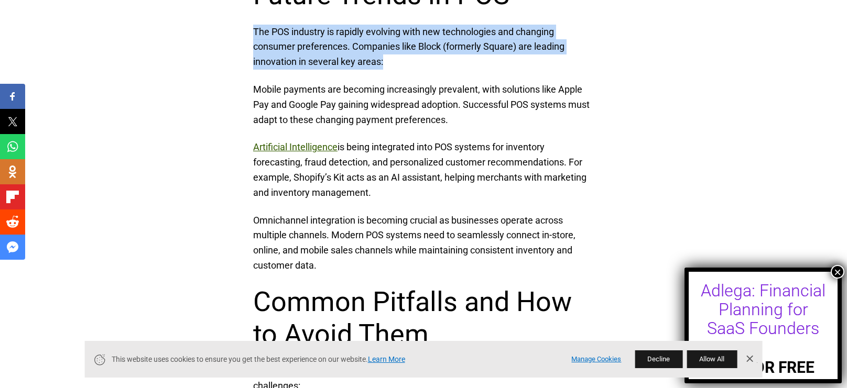
scroll to position [2943, 0]
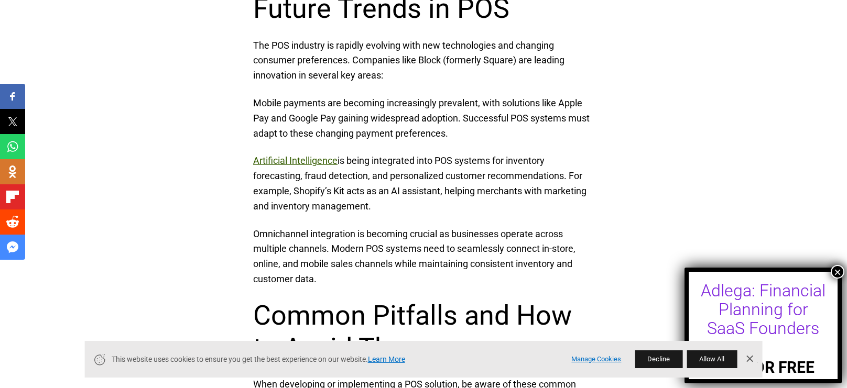
click at [334, 126] on p "Mobile payments are becoming increasingly prevalent, with solutions like Apple …" at bounding box center [423, 118] width 341 height 45
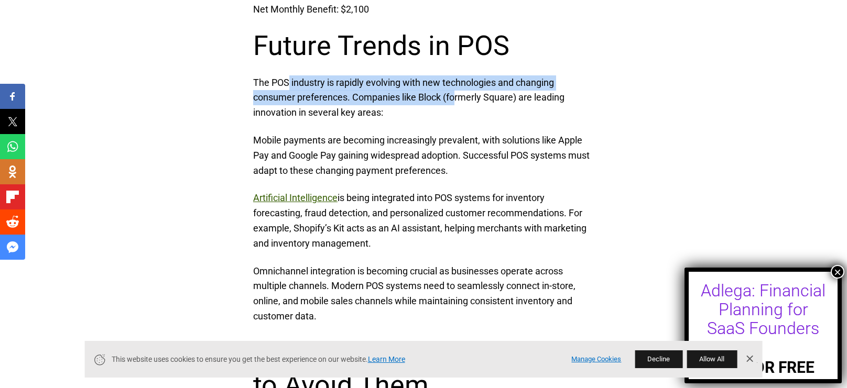
drag, startPoint x: 287, startPoint y: 85, endPoint x: 458, endPoint y: 94, distance: 170.6
click at [458, 94] on p "The POS industry is rapidly evolving with new technologies and changing consume…" at bounding box center [423, 97] width 341 height 45
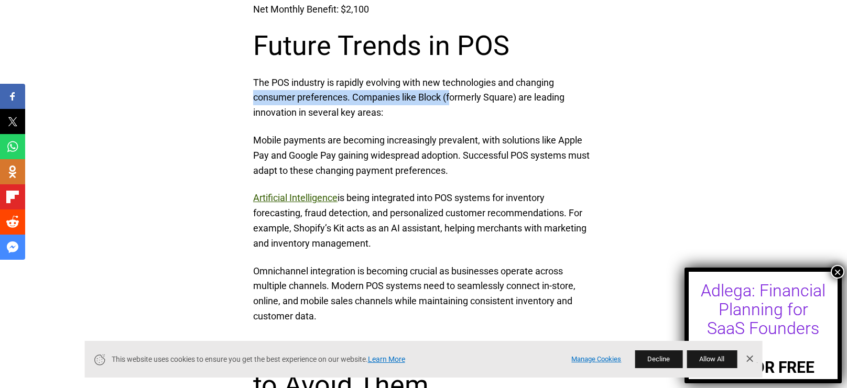
drag, startPoint x: 253, startPoint y: 97, endPoint x: 452, endPoint y: 99, distance: 198.6
click at [452, 99] on p "The POS industry is rapidly evolving with new technologies and changing consume…" at bounding box center [423, 97] width 341 height 45
click at [465, 100] on p "The POS industry is rapidly evolving with new technologies and changing consume…" at bounding box center [423, 97] width 341 height 45
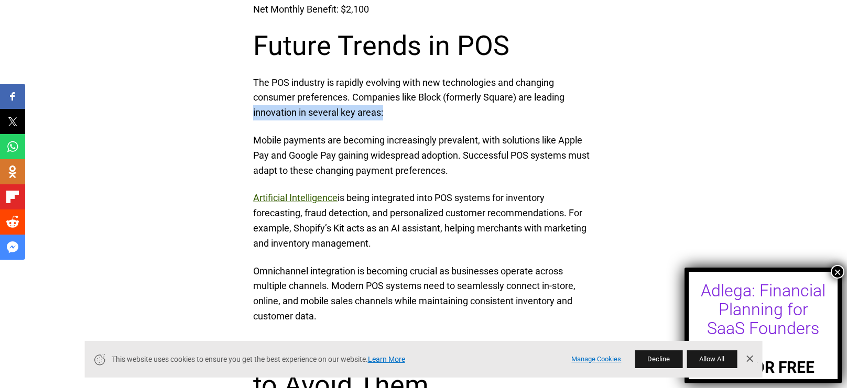
drag, startPoint x: 251, startPoint y: 113, endPoint x: 399, endPoint y: 118, distance: 148.9
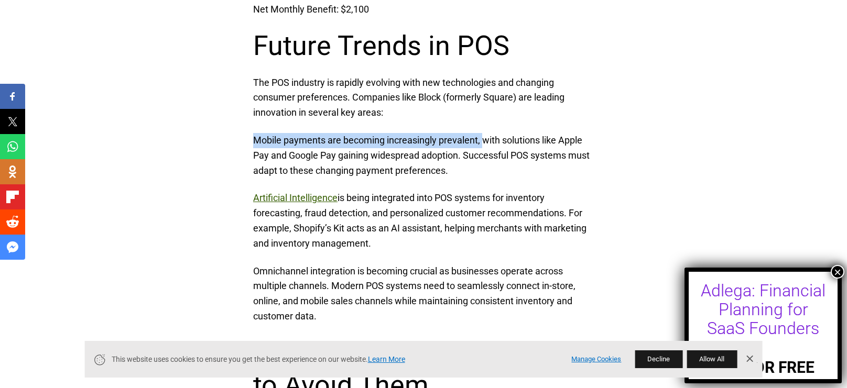
drag, startPoint x: 251, startPoint y: 140, endPoint x: 483, endPoint y: 139, distance: 232.2
click at [483, 139] on p "Mobile payments are becoming increasingly prevalent, with solutions like Apple …" at bounding box center [423, 155] width 341 height 45
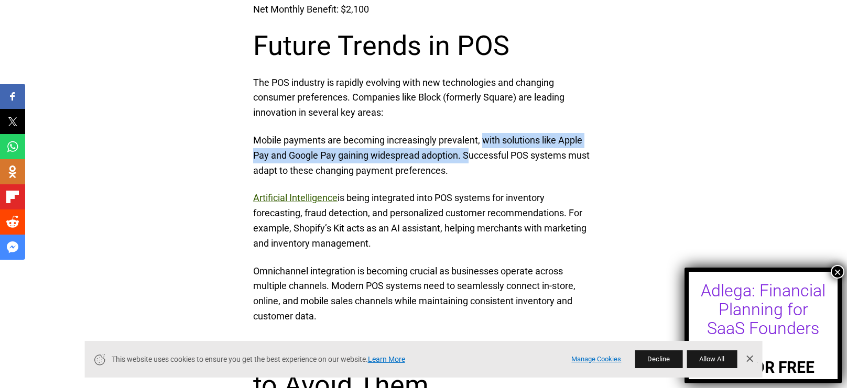
drag, startPoint x: 483, startPoint y: 139, endPoint x: 468, endPoint y: 160, distance: 25.2
click at [468, 160] on p "Mobile payments are becoming increasingly prevalent, with solutions like Apple …" at bounding box center [423, 155] width 341 height 45
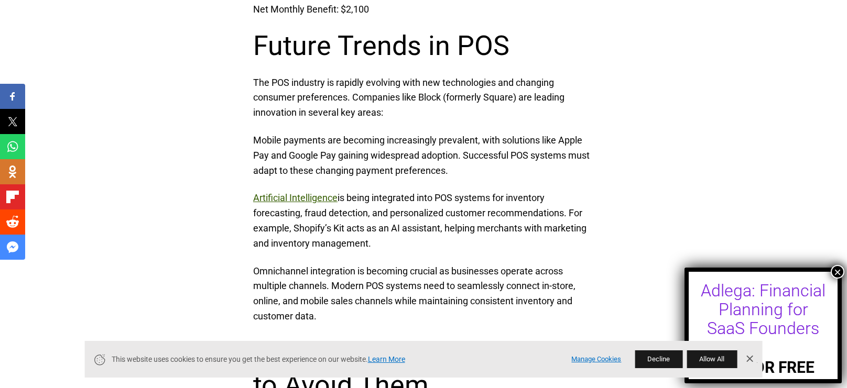
drag, startPoint x: 342, startPoint y: 201, endPoint x: 422, endPoint y: 201, distance: 80.7
click at [422, 201] on p "Artificial Intelligence is being integrated into POS systems for inventory fore…" at bounding box center [423, 221] width 341 height 60
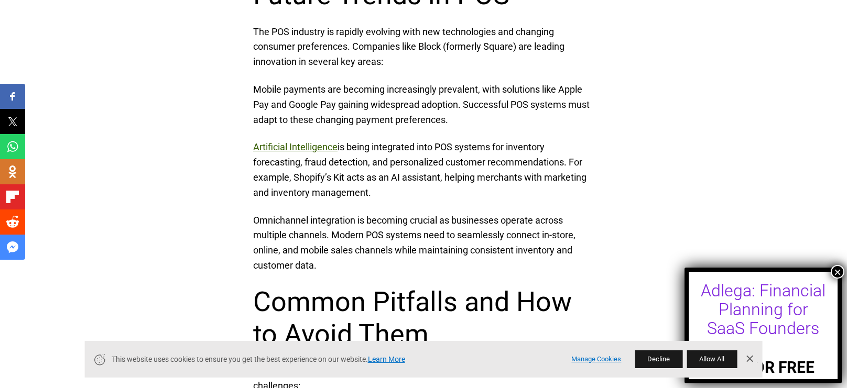
scroll to position [2943, 0]
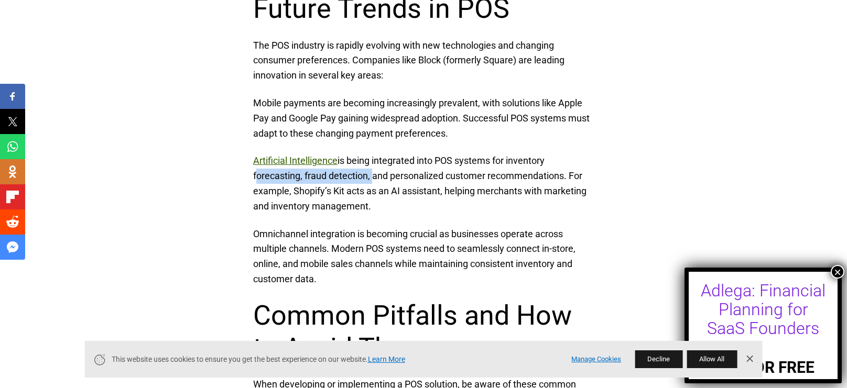
drag, startPoint x: 252, startPoint y: 175, endPoint x: 371, endPoint y: 181, distance: 119.6
click at [371, 181] on p "Artificial Intelligence is being integrated into POS systems for inventory fore…" at bounding box center [423, 184] width 341 height 60
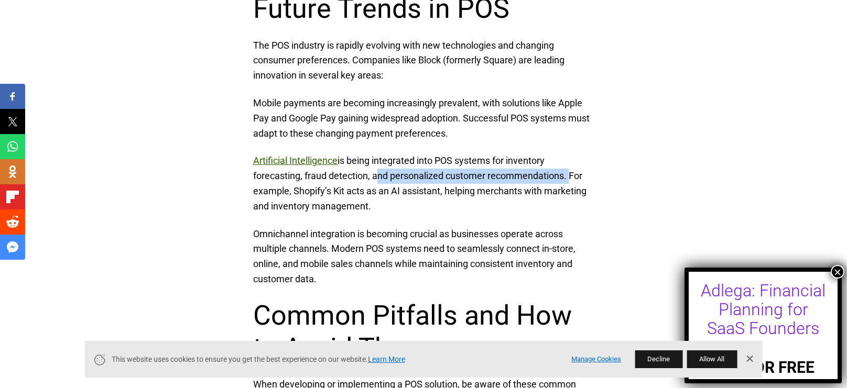
drag, startPoint x: 374, startPoint y: 178, endPoint x: 567, endPoint y: 182, distance: 192.9
click at [567, 182] on p "Artificial Intelligence is being integrated into POS systems for inventory fore…" at bounding box center [423, 184] width 341 height 60
click at [564, 180] on p "Artificial Intelligence is being integrated into POS systems for inventory fore…" at bounding box center [423, 184] width 341 height 60
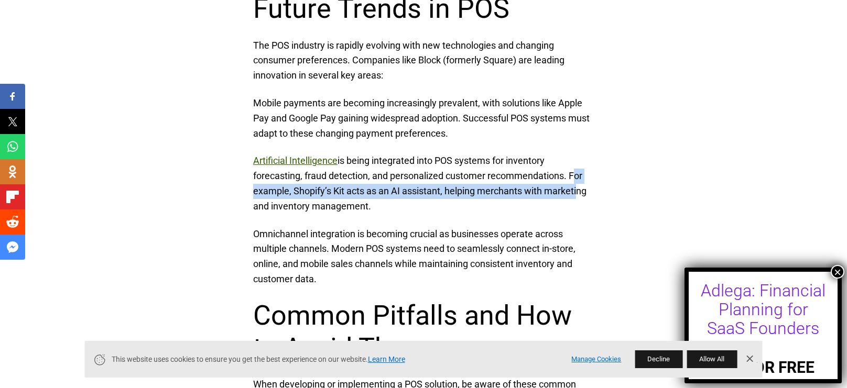
drag, startPoint x: 571, startPoint y: 177, endPoint x: 576, endPoint y: 184, distance: 8.3
click at [576, 184] on p "Artificial Intelligence is being integrated into POS systems for inventory fore…" at bounding box center [423, 184] width 341 height 60
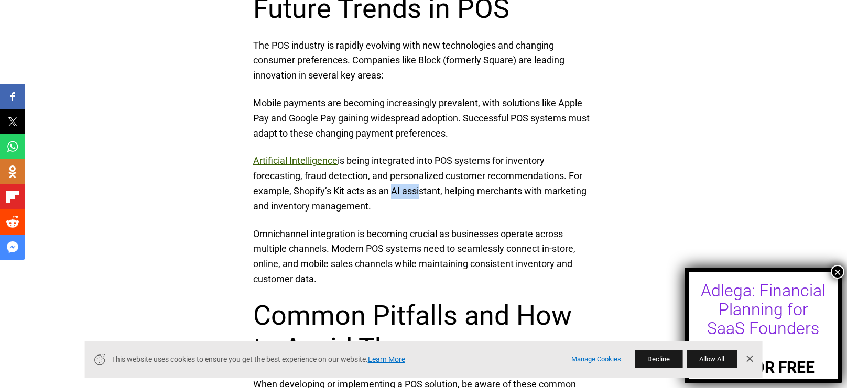
drag, startPoint x: 390, startPoint y: 189, endPoint x: 418, endPoint y: 194, distance: 28.8
click at [418, 194] on p "Artificial Intelligence is being integrated into POS systems for inventory fore…" at bounding box center [423, 184] width 341 height 60
drag, startPoint x: 453, startPoint y: 192, endPoint x: 491, endPoint y: 196, distance: 37.9
click at [491, 196] on p "Artificial Intelligence is being integrated into POS systems for inventory fore…" at bounding box center [423, 184] width 341 height 60
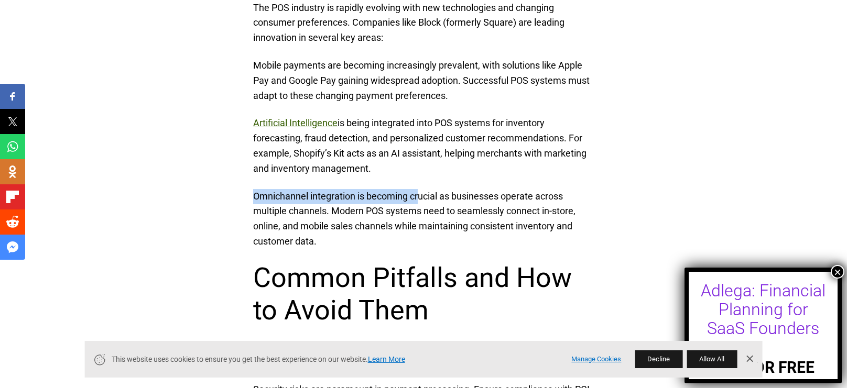
drag, startPoint x: 255, startPoint y: 196, endPoint x: 419, endPoint y: 200, distance: 163.6
click at [419, 200] on p "Omnichannel integration is becoming crucial as businesses operate across multip…" at bounding box center [423, 219] width 341 height 60
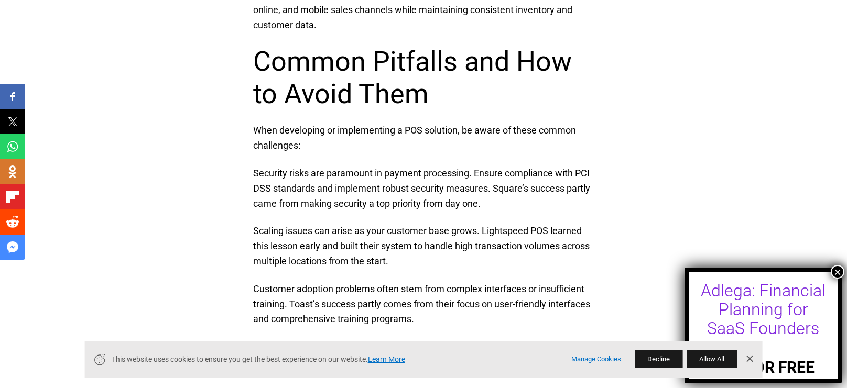
scroll to position [3207, 0]
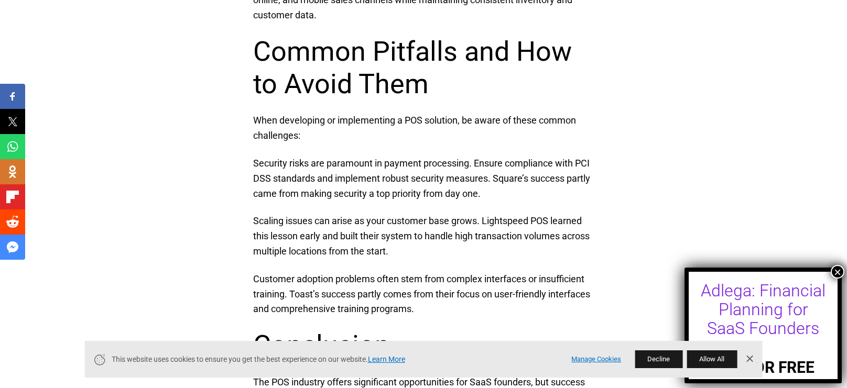
click at [748, 358] on link "Dismiss Banner" at bounding box center [749, 360] width 16 height 16
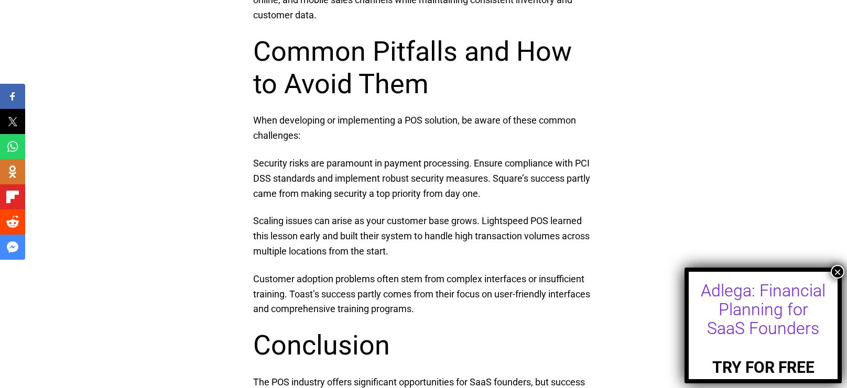
click at [839, 276] on button "×" at bounding box center [838, 272] width 14 height 14
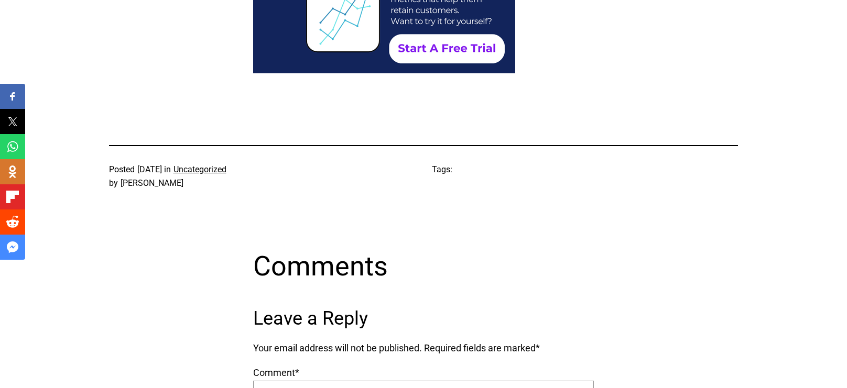
scroll to position [3924, 0]
